Goal: Check status: Check status

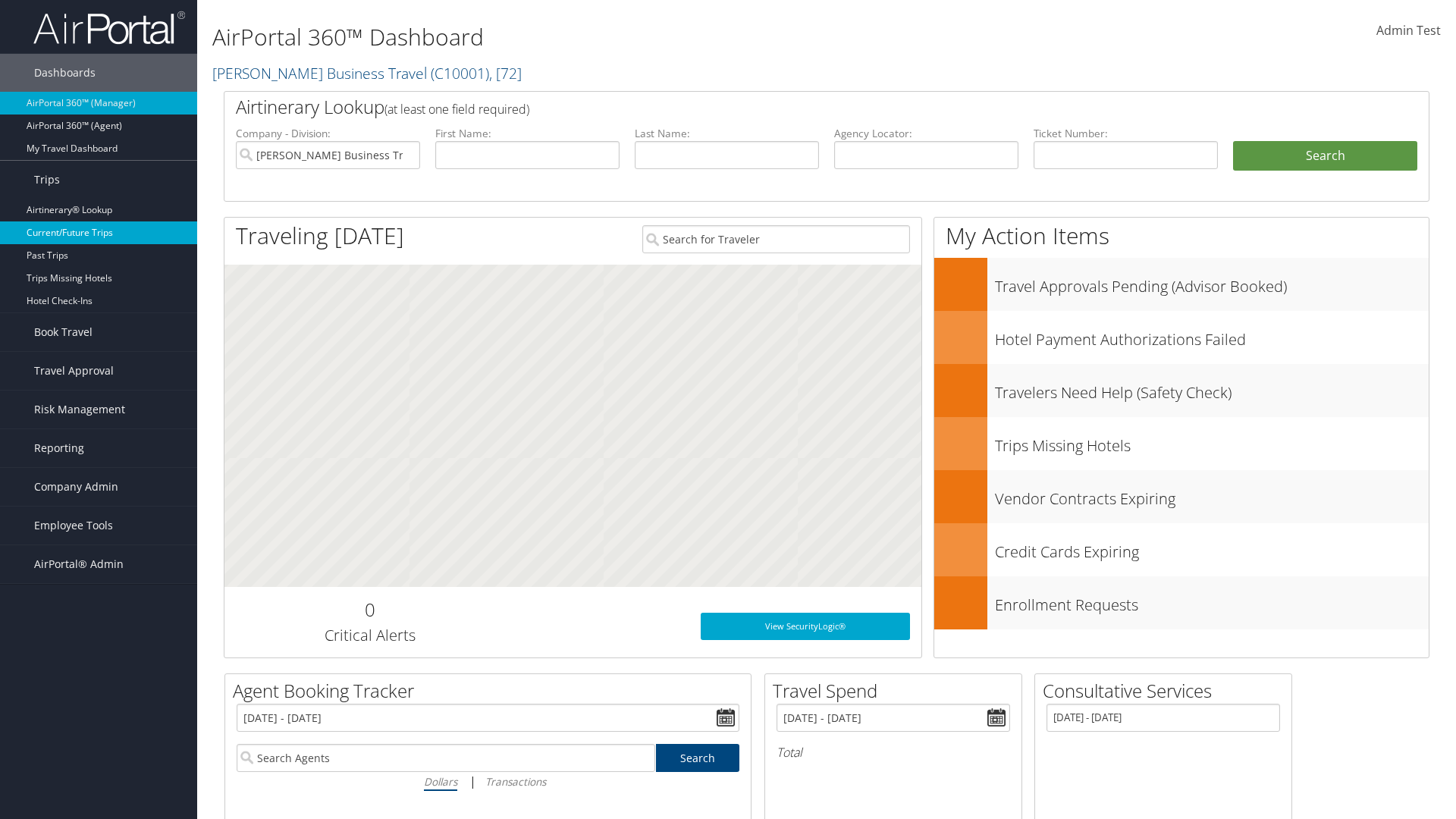
click at [99, 233] on link "Current/Future Trips" at bounding box center [99, 233] width 197 height 23
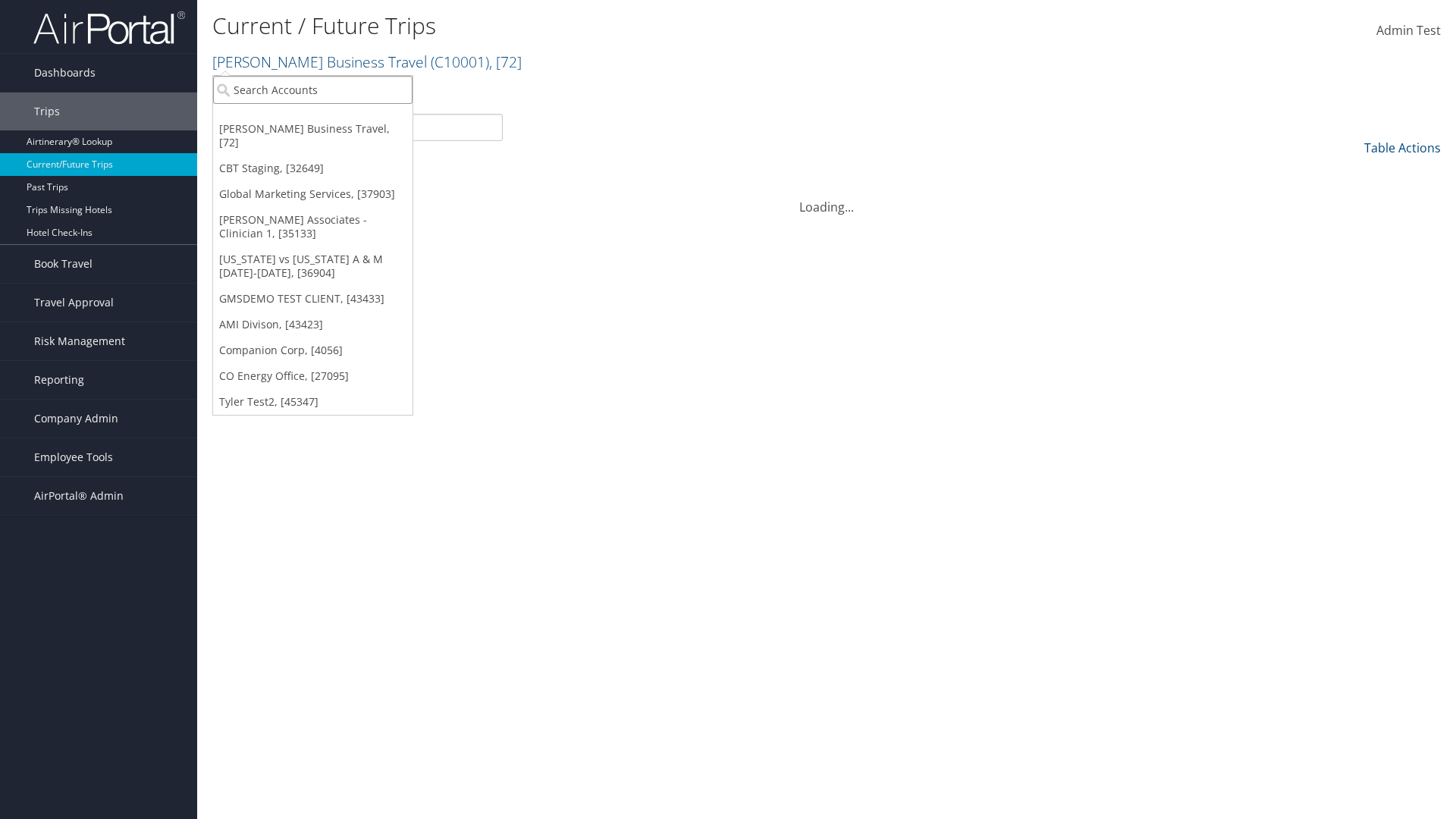
click at [312, 89] on input "search" at bounding box center [312, 90] width 200 height 28
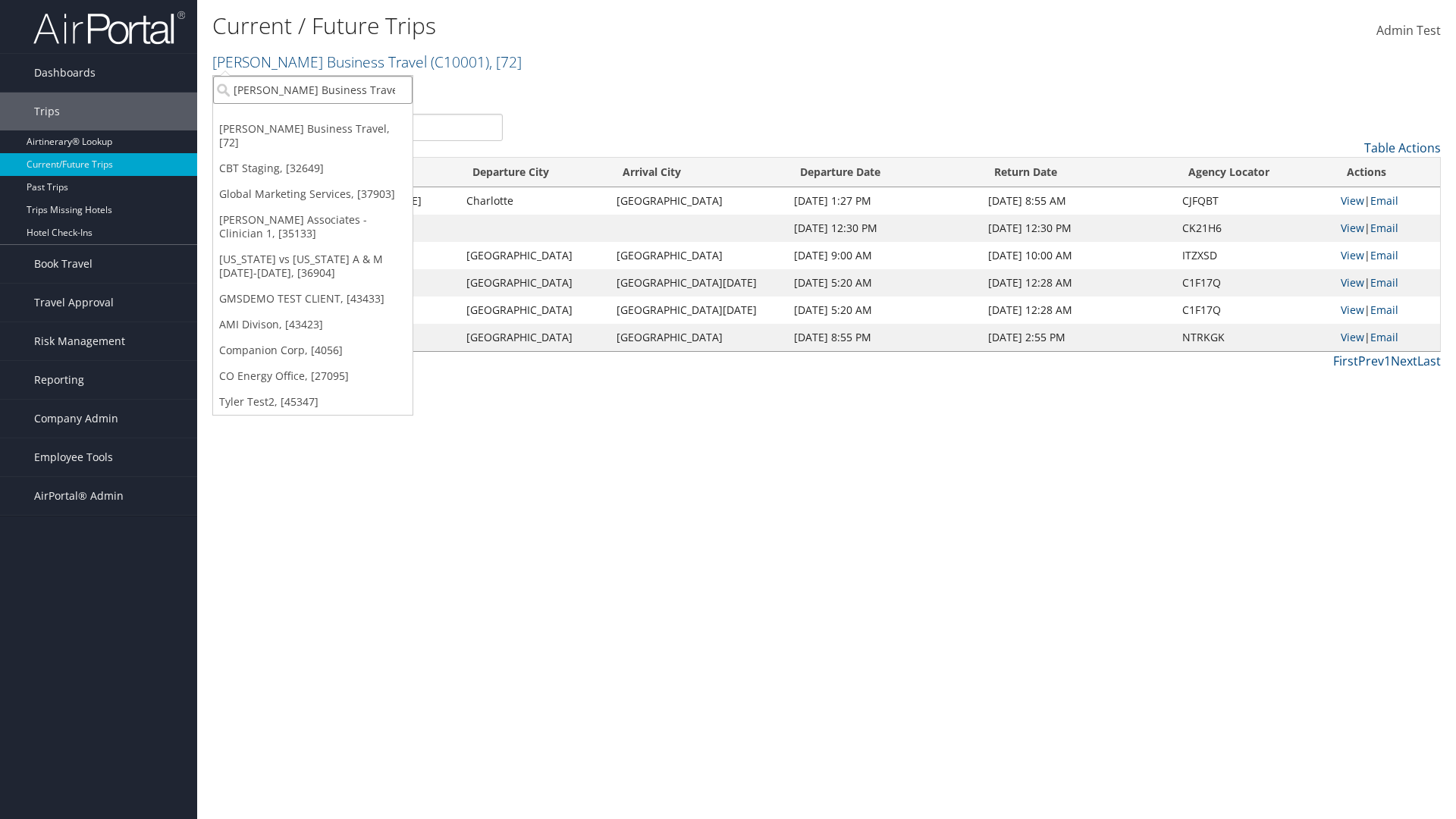
type input "[PERSON_NAME] Business Travel"
click at [334, 117] on div "Christopherson Business Travel (C10001), [72]" at bounding box center [334, 117] width 259 height 14
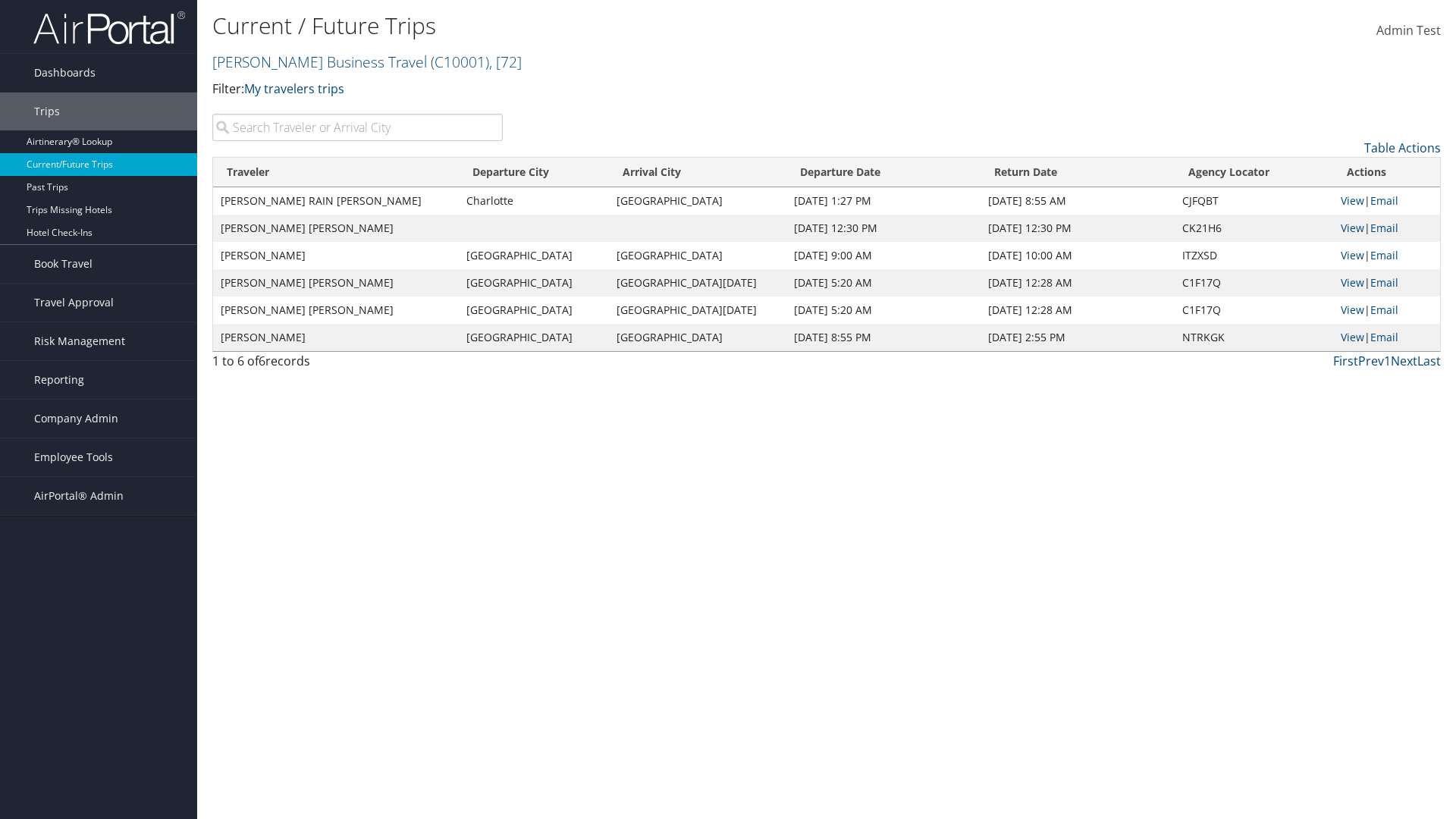
click at [357, 128] on input "search" at bounding box center [357, 127] width 291 height 27
type input "TATUM"
